Goal: Go to known website: Access a specific website the user already knows

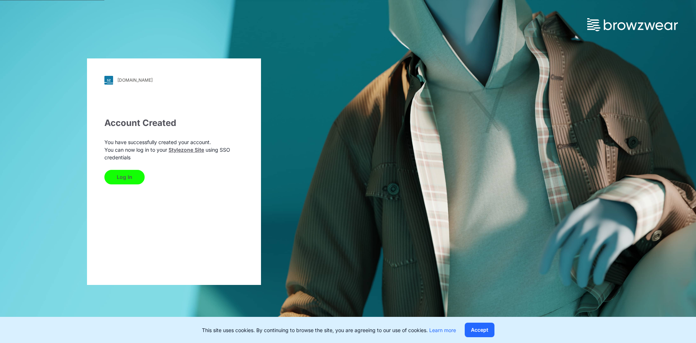
click at [123, 179] on button "Log In" at bounding box center [124, 177] width 40 height 15
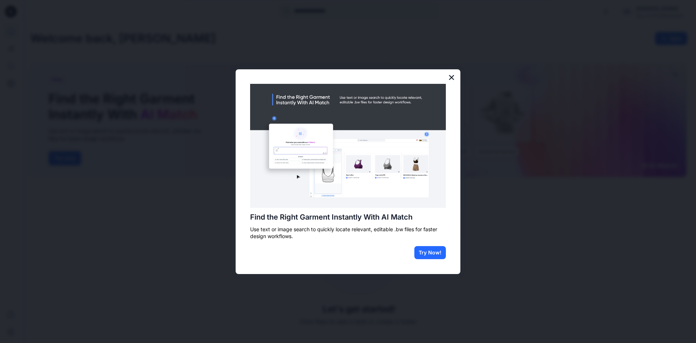
click at [452, 77] on button "×" at bounding box center [451, 77] width 7 height 12
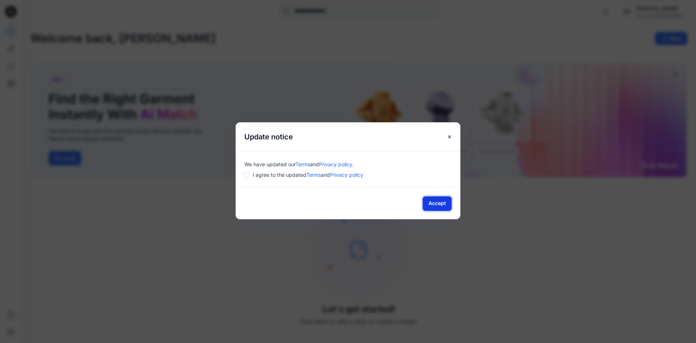
click at [434, 207] on button "Accept" at bounding box center [437, 203] width 29 height 15
